Goal: Transaction & Acquisition: Download file/media

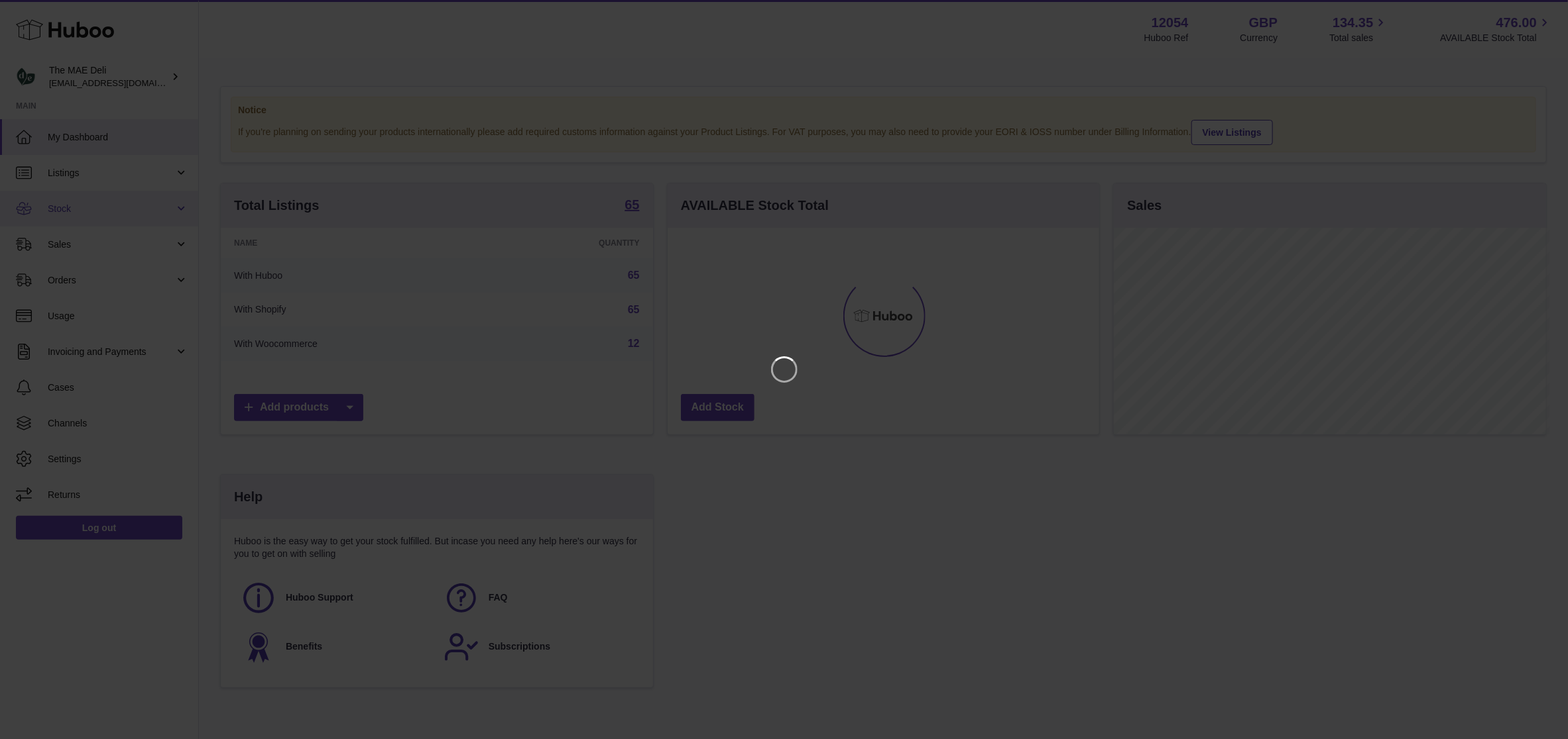
scroll to position [206, 436]
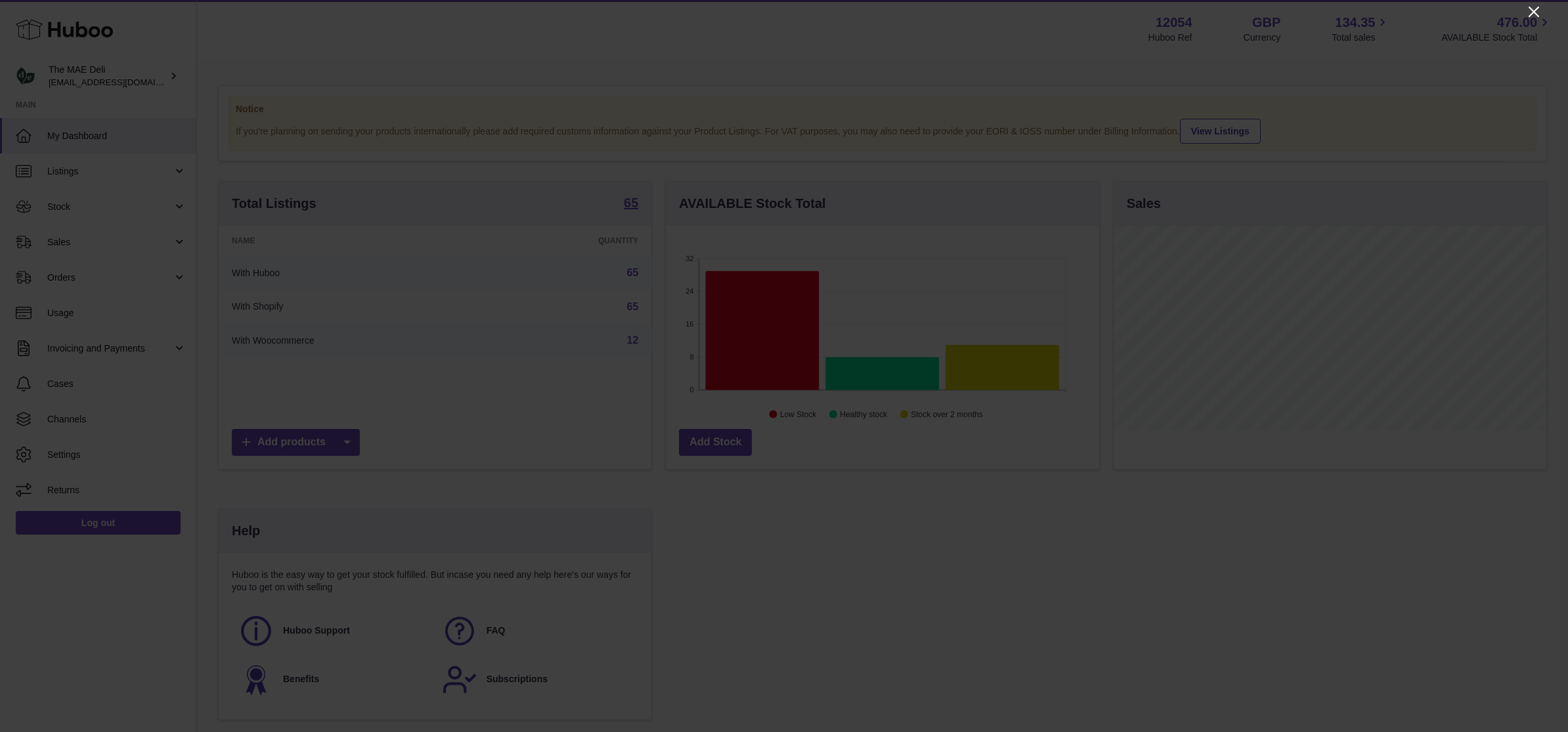
click at [1531, 19] on icon "Close" at bounding box center [1534, 12] width 16 height 15
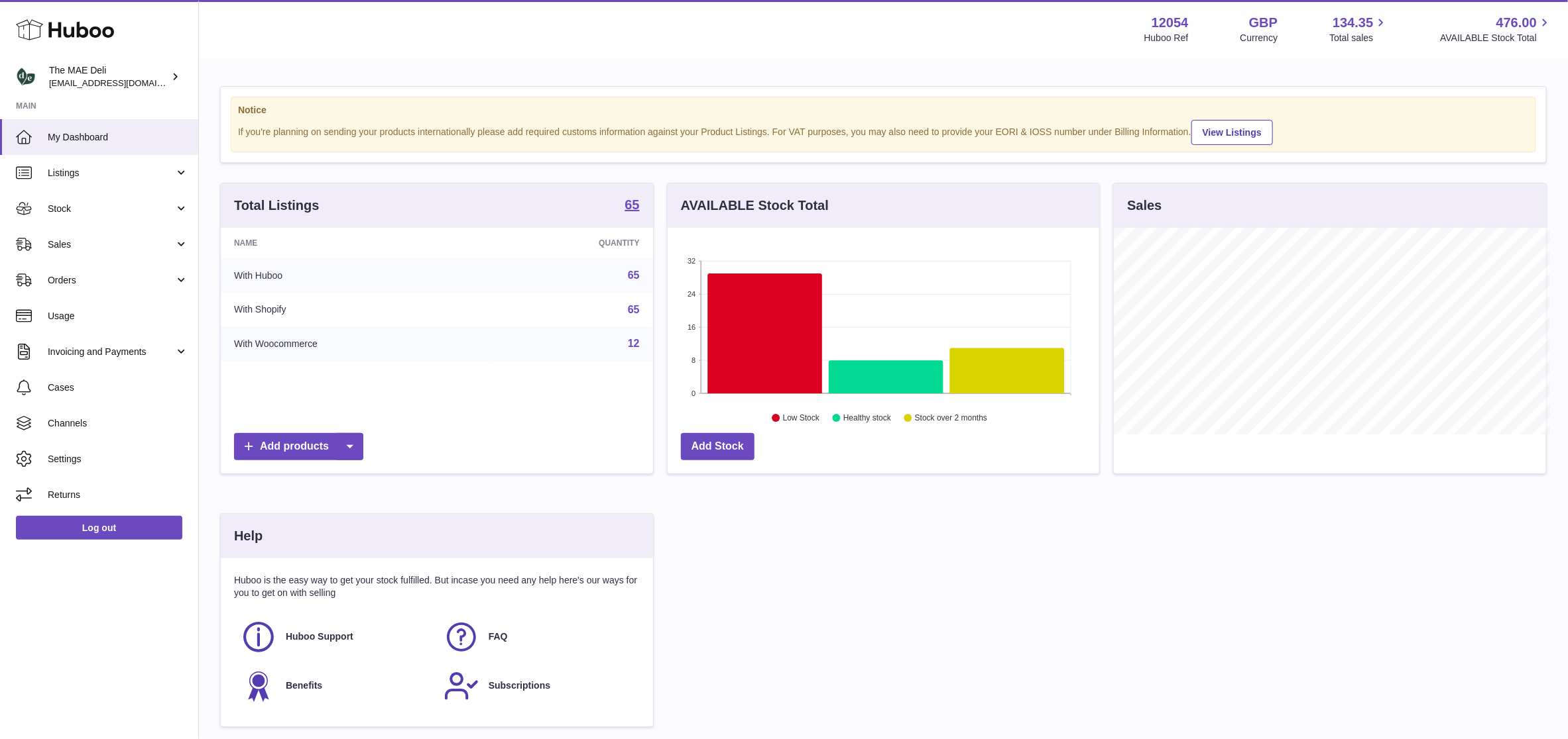
scroll to position [662303, 662438]
click at [88, 205] on span "Stock" at bounding box center [111, 209] width 127 height 13
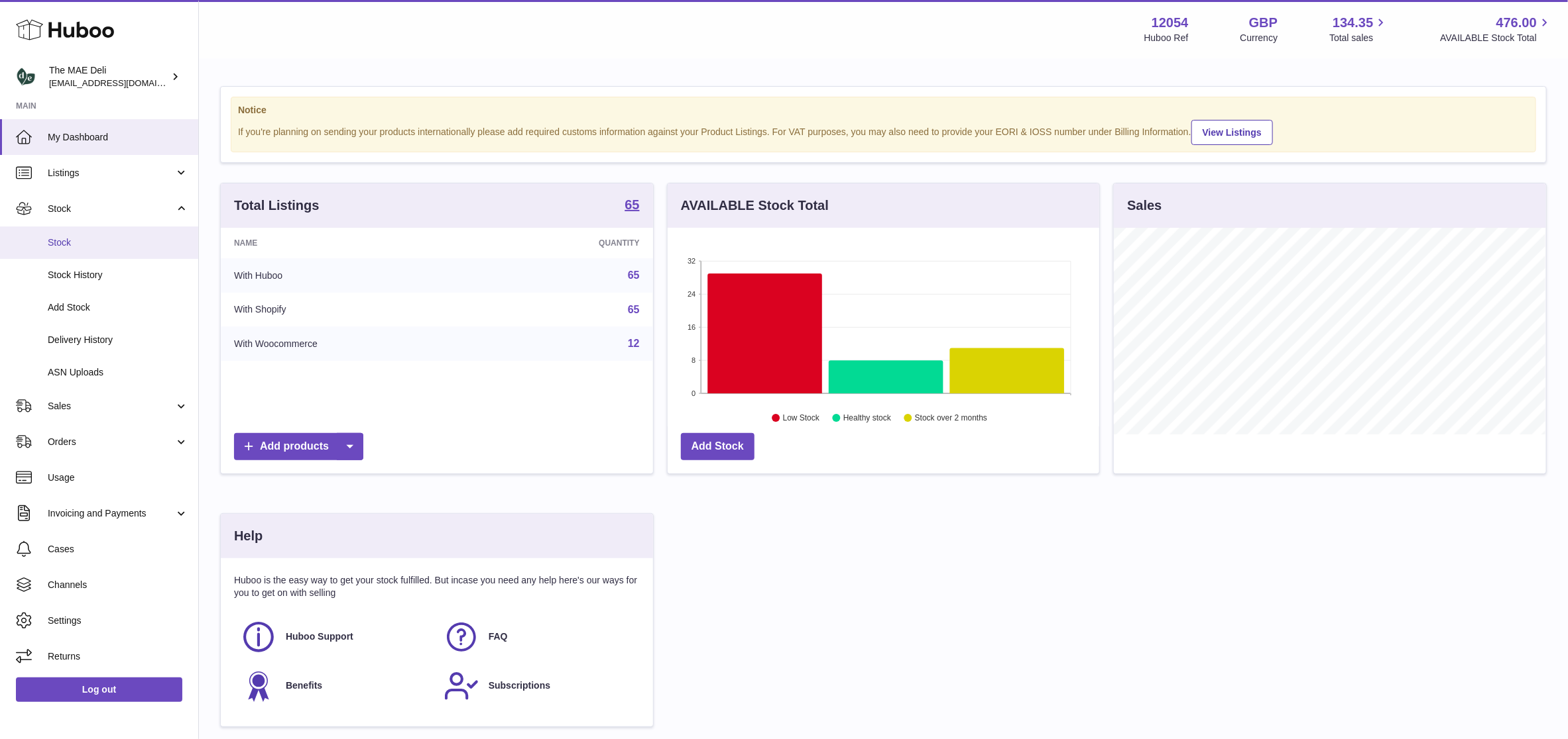
click at [93, 242] on span "Stock" at bounding box center [118, 242] width 141 height 13
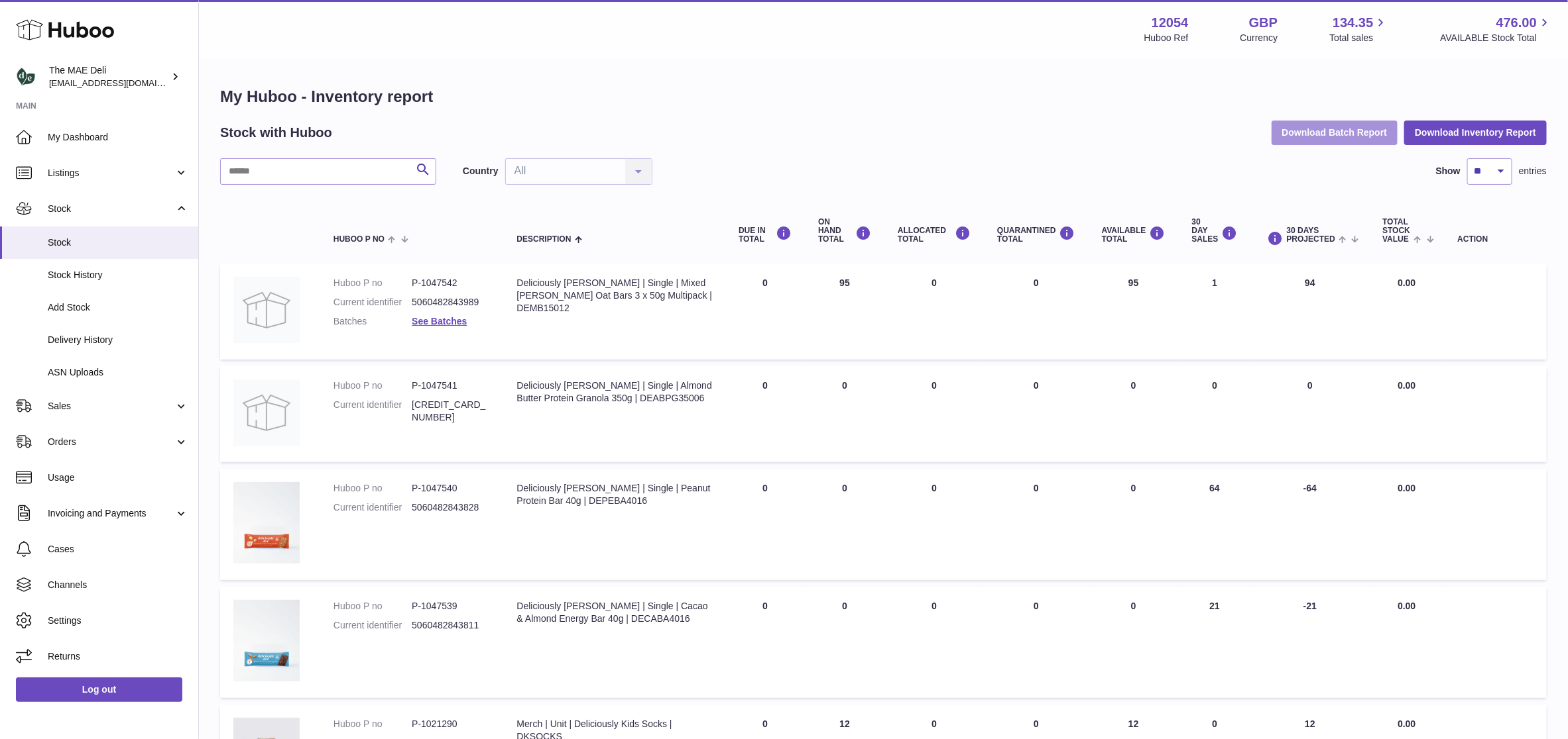
click at [1345, 134] on button "Download Batch Report" at bounding box center [1335, 132] width 127 height 23
